Goal: Information Seeking & Learning: Find specific fact

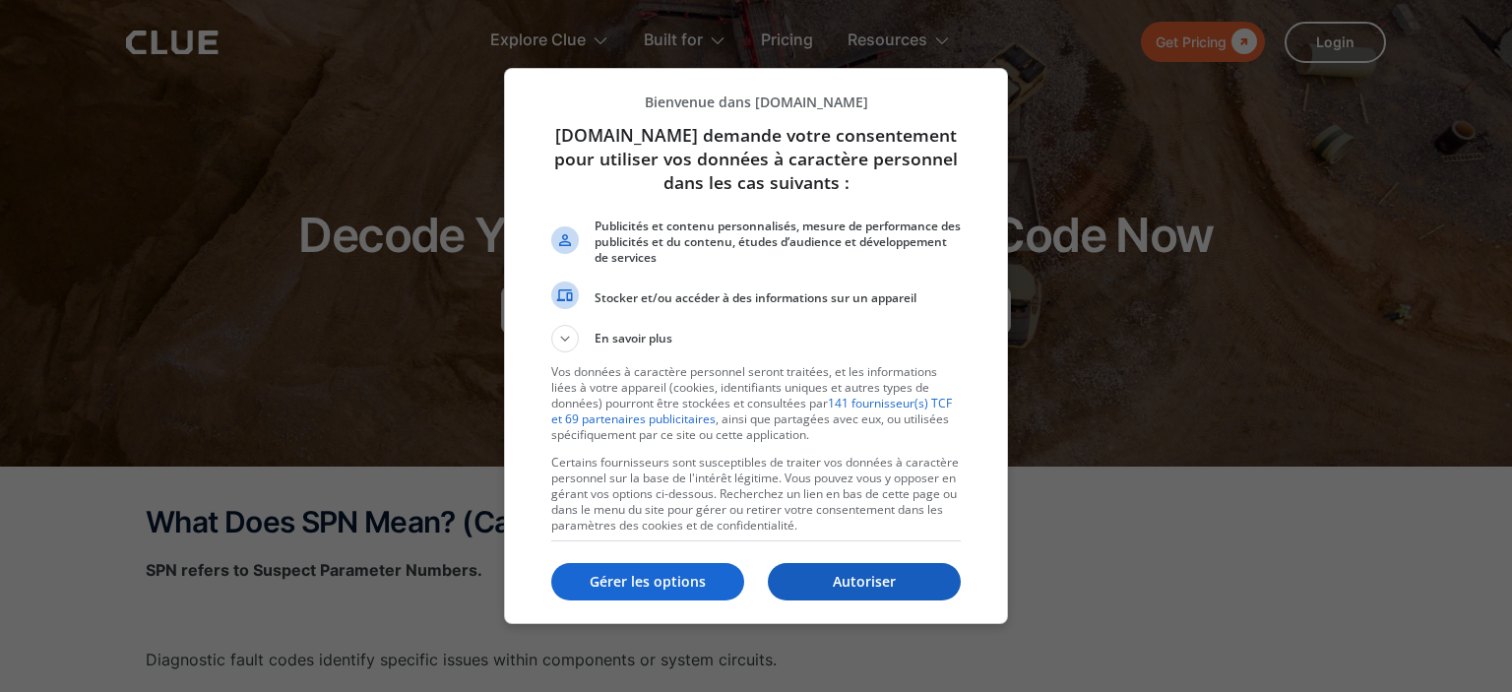
click at [868, 588] on p "Autoriser" at bounding box center [864, 582] width 193 height 20
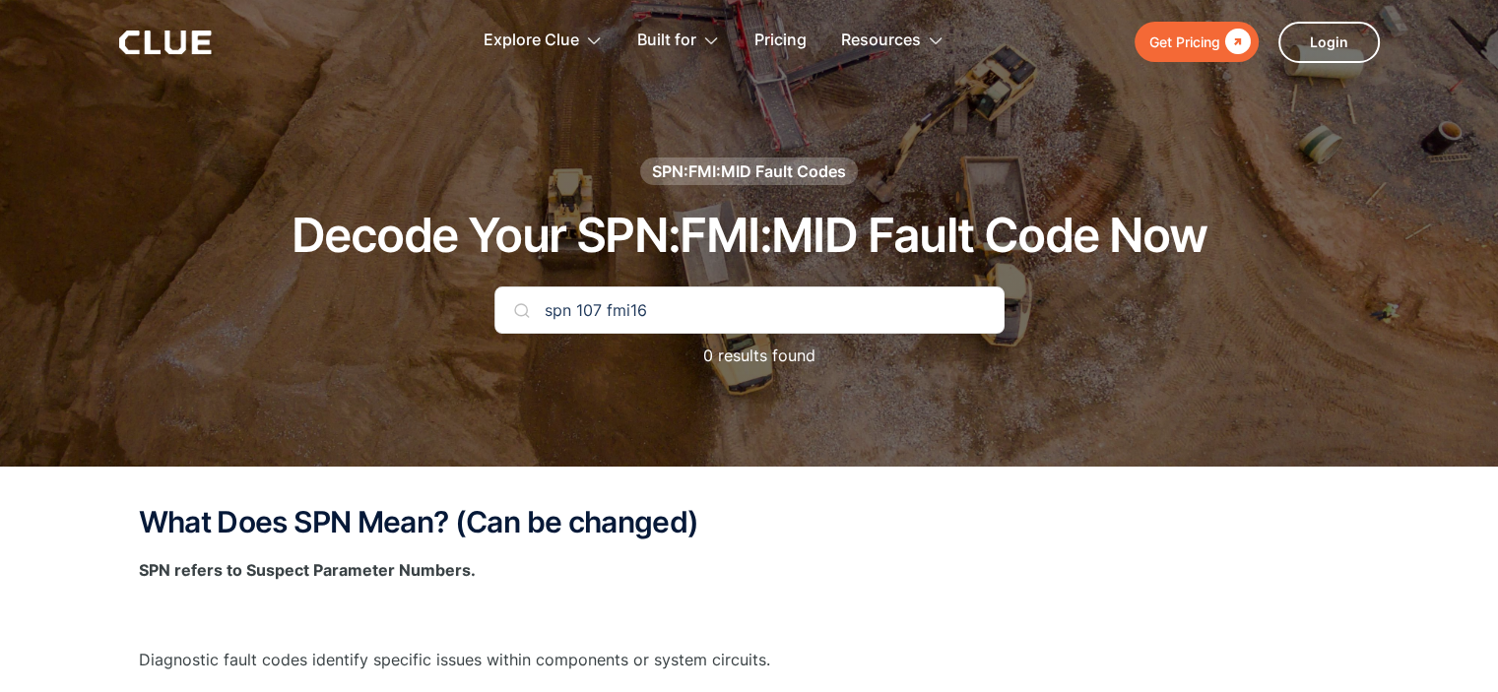
click at [516, 315] on img at bounding box center [522, 310] width 16 height 16
click at [655, 311] on input "spn 107 fmi16" at bounding box center [749, 310] width 510 height 47
click at [630, 306] on input "spn 107 fmi16" at bounding box center [749, 310] width 510 height 47
click at [658, 313] on input "spn 107 fmi16" at bounding box center [749, 310] width 510 height 47
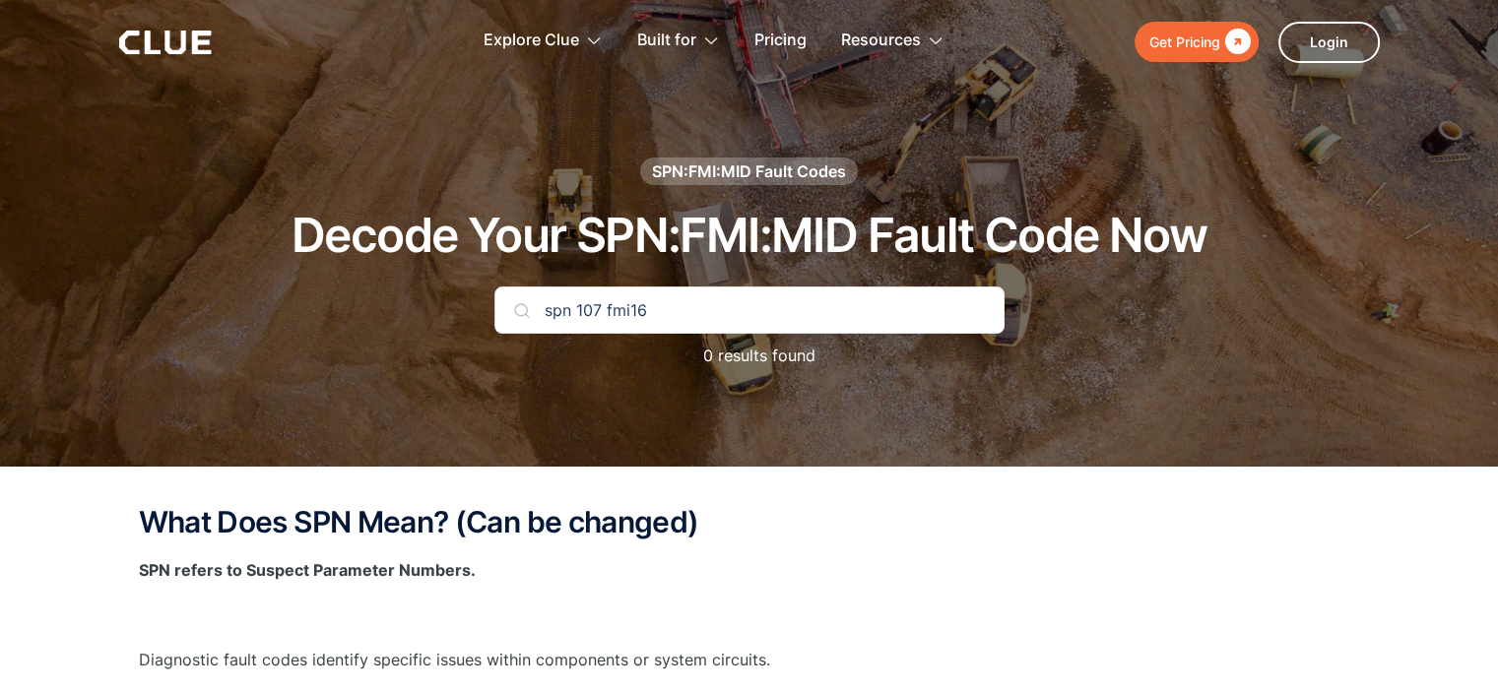
click at [658, 313] on input "spn 107 fmi16" at bounding box center [749, 310] width 510 height 47
click at [754, 362] on p "0 results found" at bounding box center [749, 356] width 132 height 25
click at [578, 306] on input "spn 107 fmi16" at bounding box center [749, 310] width 510 height 47
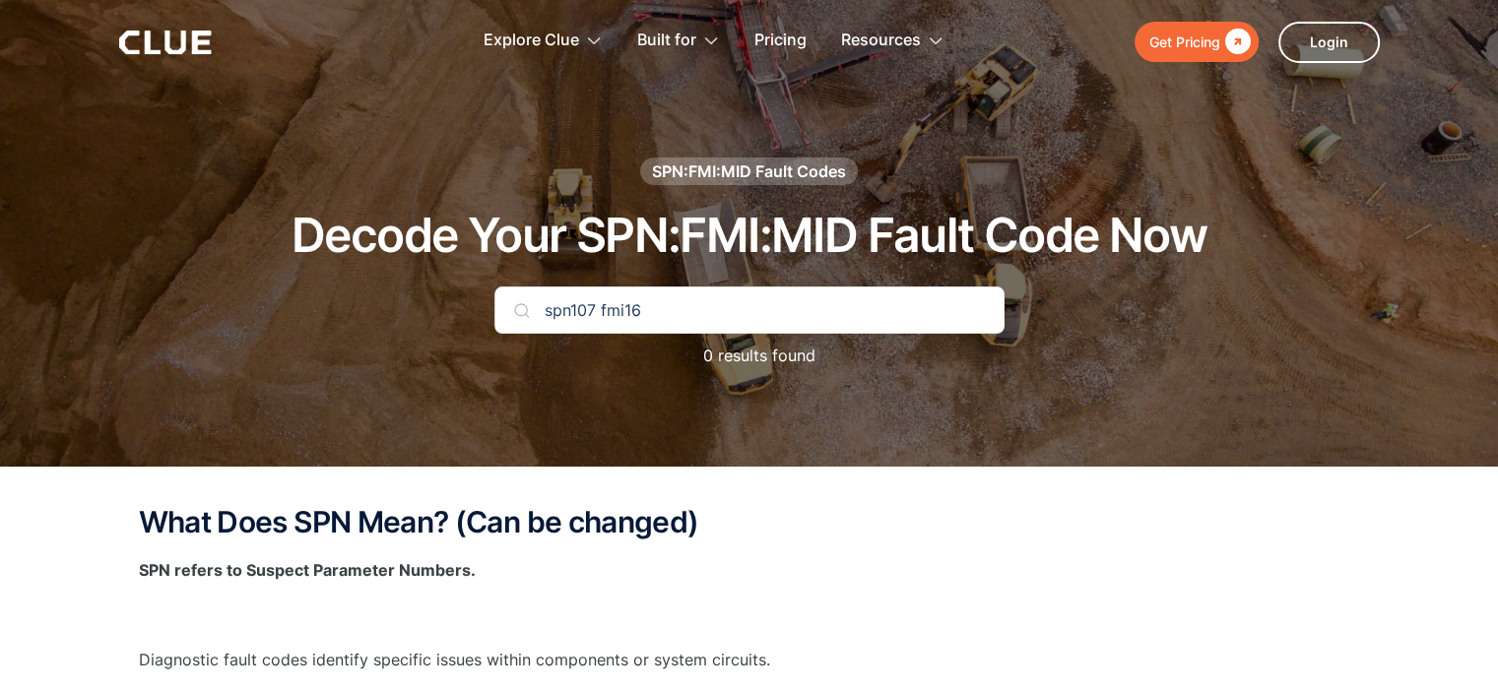
click at [599, 312] on input "spn107 fmi16" at bounding box center [749, 310] width 510 height 47
type input "spn107fmi16"
click at [520, 314] on img at bounding box center [522, 310] width 16 height 16
